Goal: Task Accomplishment & Management: Manage account settings

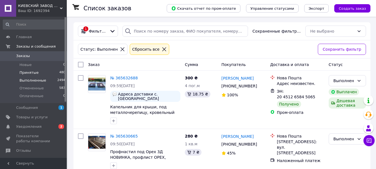
click at [23, 71] on span "Принятые" at bounding box center [28, 72] width 19 height 5
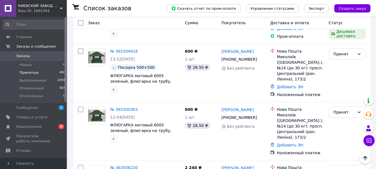
scroll to position [257, 0]
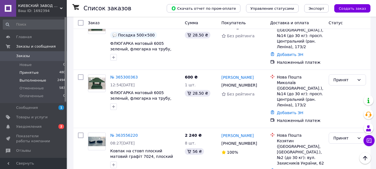
click at [34, 79] on span "Выполненные" at bounding box center [32, 80] width 27 height 5
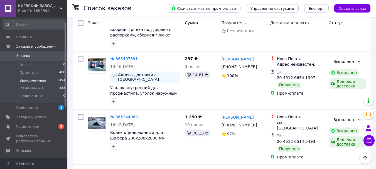
scroll to position [28, 0]
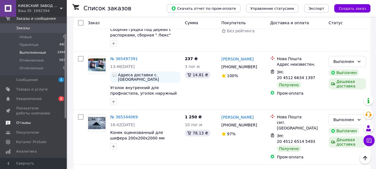
click at [21, 125] on span "Отзывы" at bounding box center [23, 122] width 15 height 5
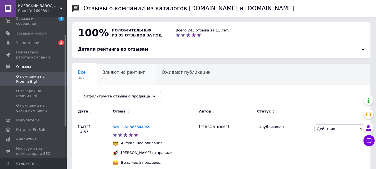
click at [116, 78] on span "85" at bounding box center [123, 78] width 43 height 4
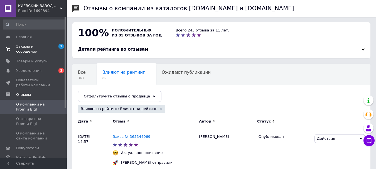
click at [34, 47] on span "Заказы и сообщения" at bounding box center [33, 49] width 35 height 10
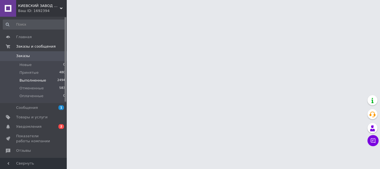
click at [30, 81] on span "Выполненные" at bounding box center [32, 80] width 27 height 5
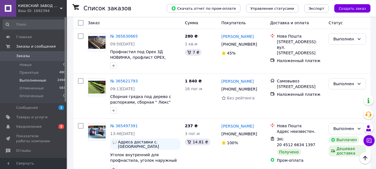
scroll to position [111, 0]
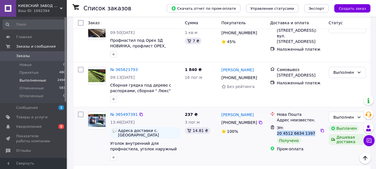
drag, startPoint x: 315, startPoint y: 127, endPoint x: 283, endPoint y: 127, distance: 32.2
click at [283, 127] on span "ЭН: 20 4512 6634 1397" at bounding box center [296, 130] width 38 height 10
copy span "20 4512 6634 1397"
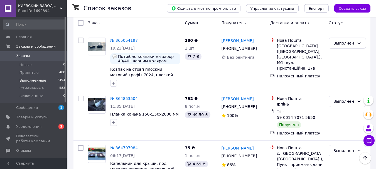
scroll to position [473, 0]
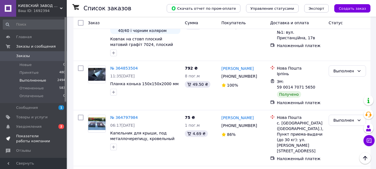
click at [37, 139] on span "Показатели работы компании" at bounding box center [33, 138] width 35 height 10
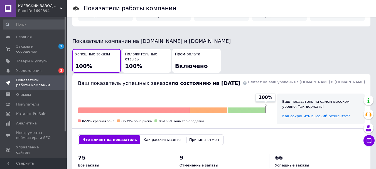
scroll to position [139, 0]
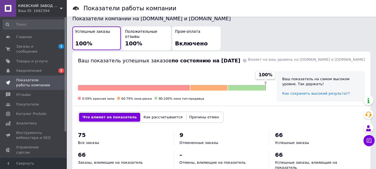
click at [198, 40] on span "Включено" at bounding box center [191, 43] width 33 height 7
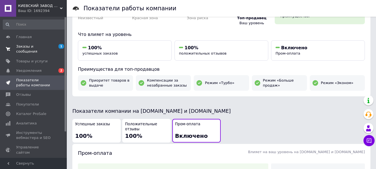
scroll to position [17, 0]
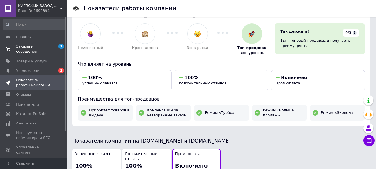
click at [30, 47] on span "Заказы и сообщения" at bounding box center [33, 49] width 35 height 10
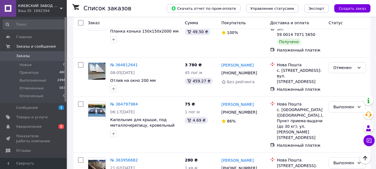
scroll to position [867, 0]
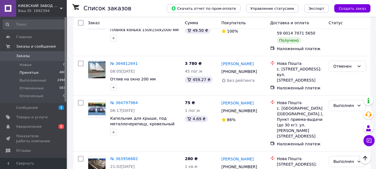
click at [30, 70] on span "Принятые" at bounding box center [28, 72] width 19 height 5
